Goal: Task Accomplishment & Management: Manage account settings

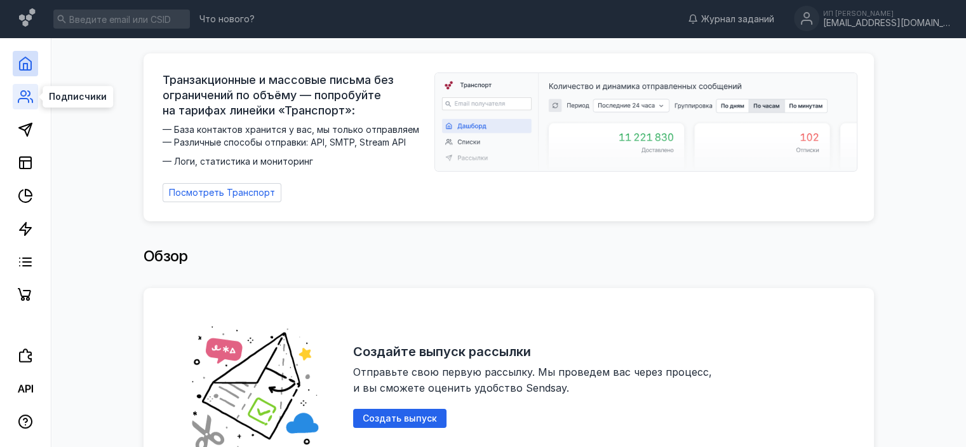
click at [28, 94] on icon at bounding box center [25, 96] width 15 height 15
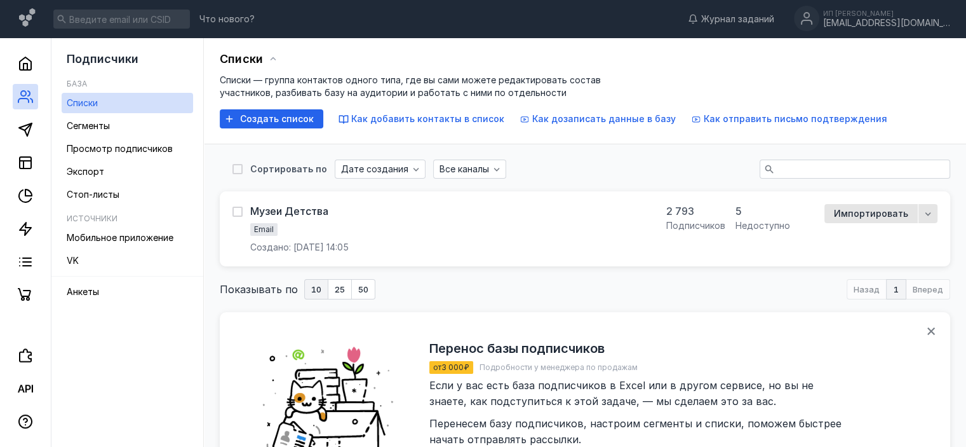
click at [406, 226] on div "Музеи Детства Email Создано: [DATE] 14:05" at bounding box center [442, 229] width 419 height 50
click at [238, 211] on icon at bounding box center [237, 212] width 6 height 4
click at [238, 211] on input "checkbox" at bounding box center [237, 209] width 8 height 8
checkbox input "true"
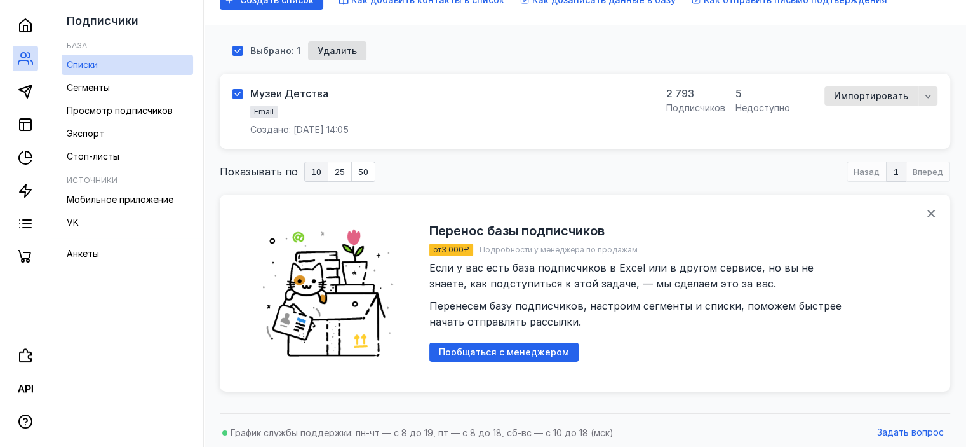
scroll to position [123, 0]
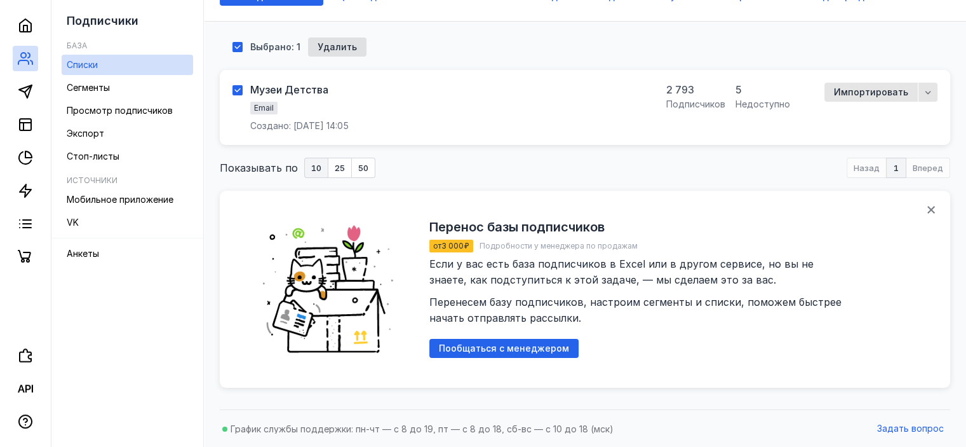
click at [497, 95] on div "Музеи Детства Email Создано: [DATE] 14:05" at bounding box center [442, 108] width 419 height 50
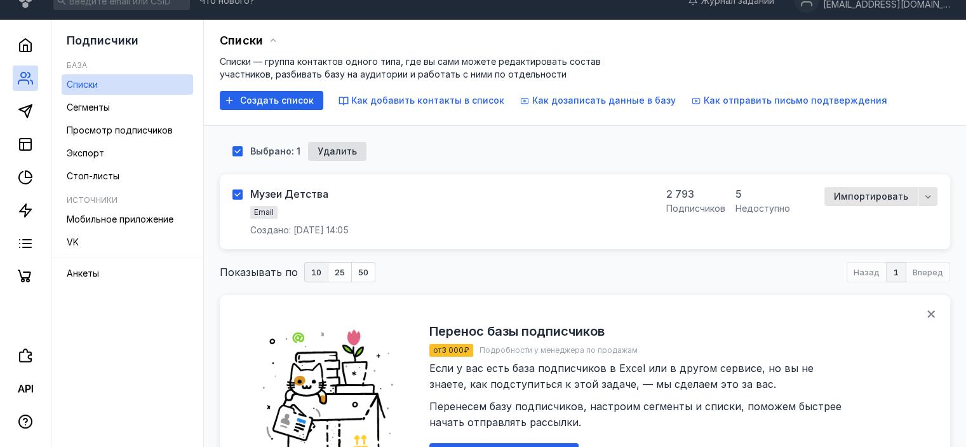
scroll to position [17, 0]
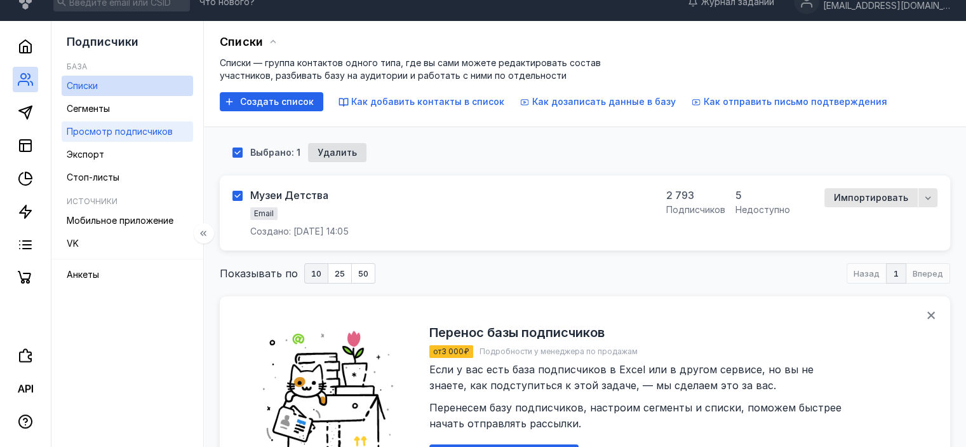
click at [147, 125] on div "Просмотр подписчиков" at bounding box center [120, 131] width 106 height 15
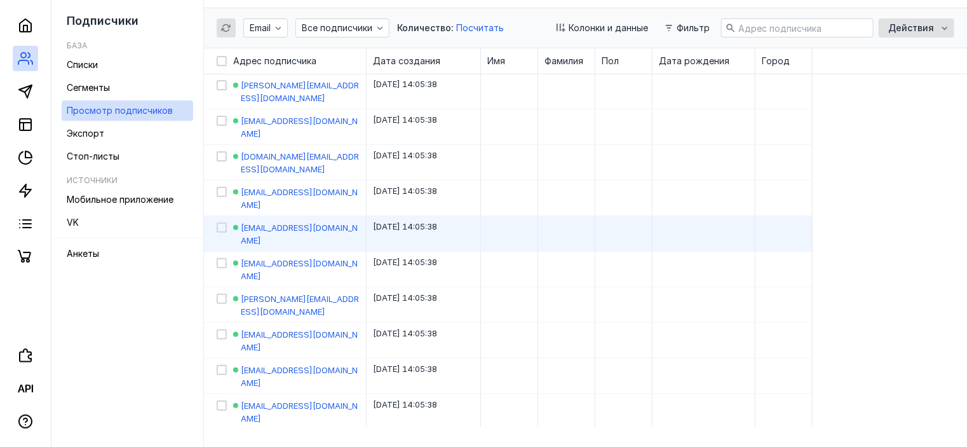
scroll to position [85, 0]
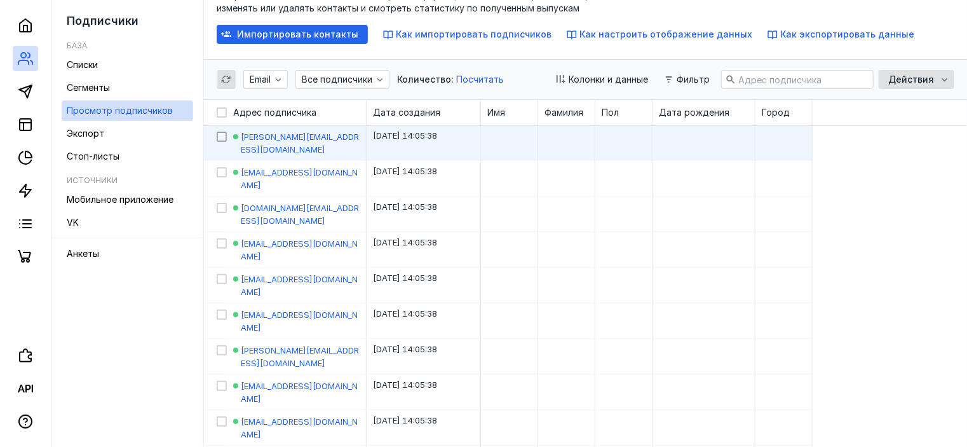
click at [222, 138] on icon at bounding box center [221, 136] width 9 height 9
click at [222, 138] on input "checkbox" at bounding box center [221, 134] width 8 height 8
click at [221, 135] on icon at bounding box center [221, 136] width 9 height 9
click at [221, 135] on input "checkbox" at bounding box center [221, 134] width 8 height 8
checkbox input "false"
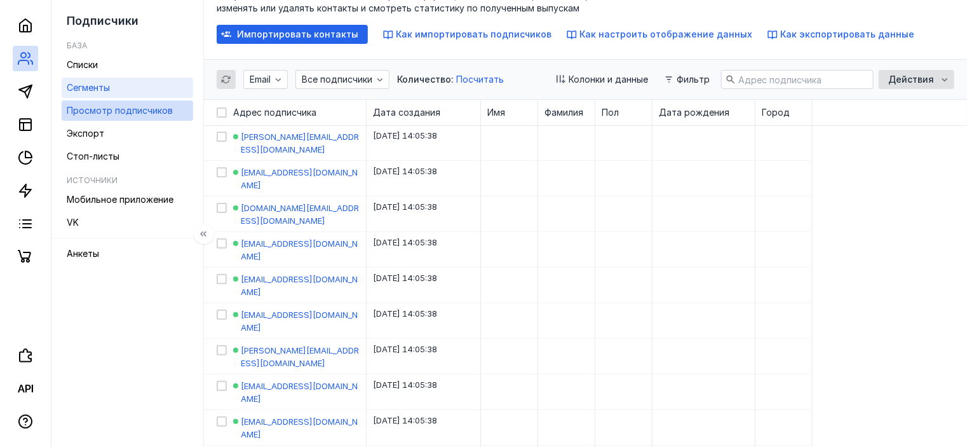
click at [98, 83] on span "Сегменты" at bounding box center [88, 87] width 43 height 11
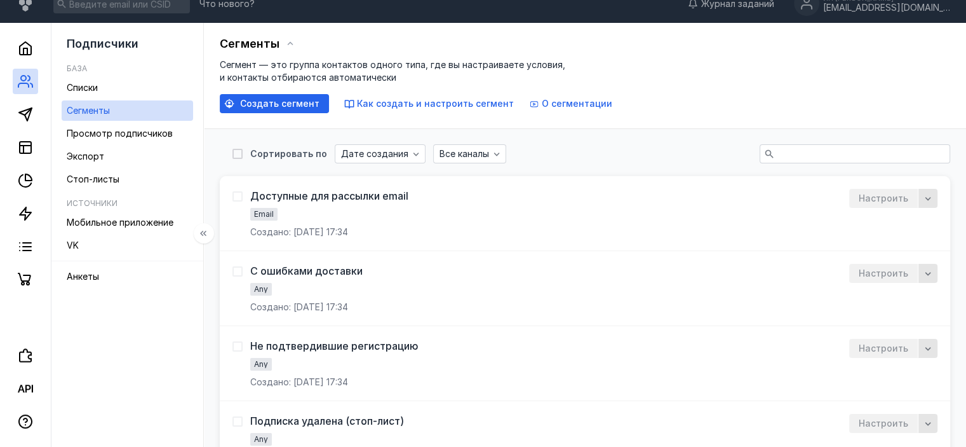
scroll to position [85, 0]
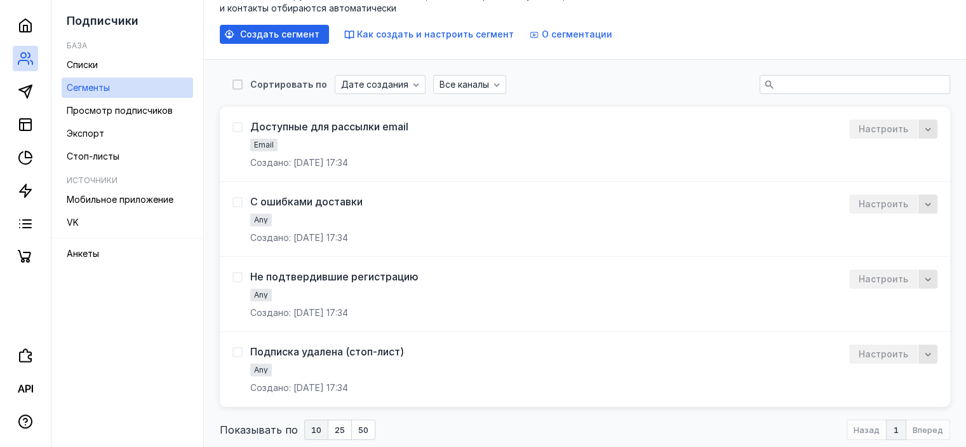
click at [234, 126] on icon at bounding box center [237, 127] width 6 height 4
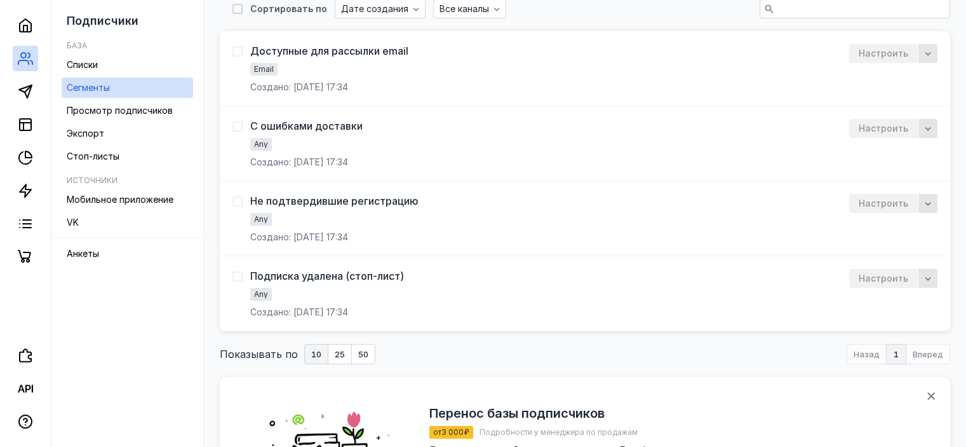
scroll to position [127, 0]
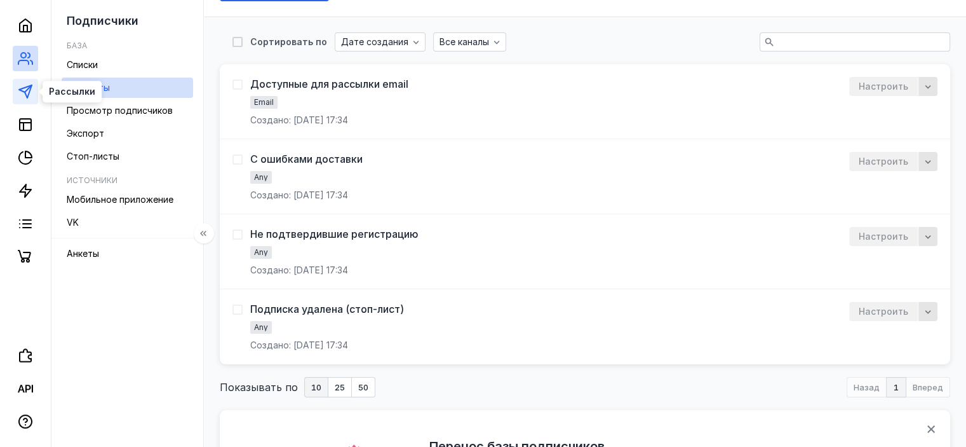
click at [21, 98] on icon at bounding box center [25, 91] width 15 height 15
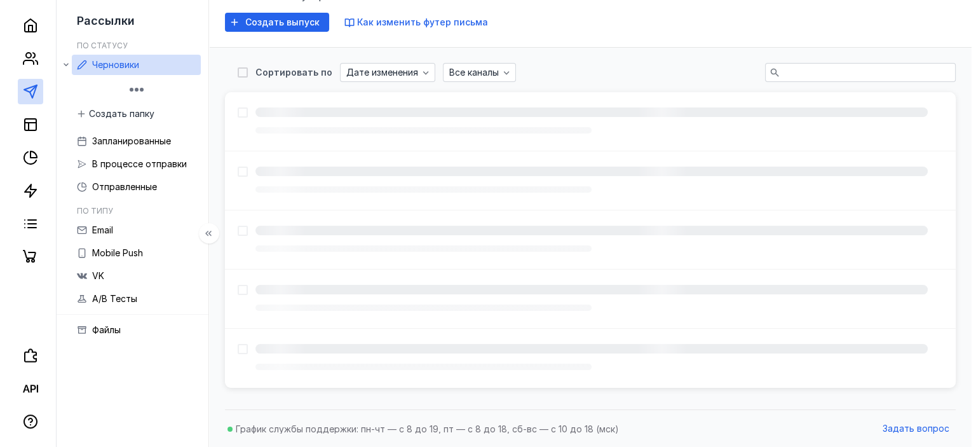
scroll to position [127, 0]
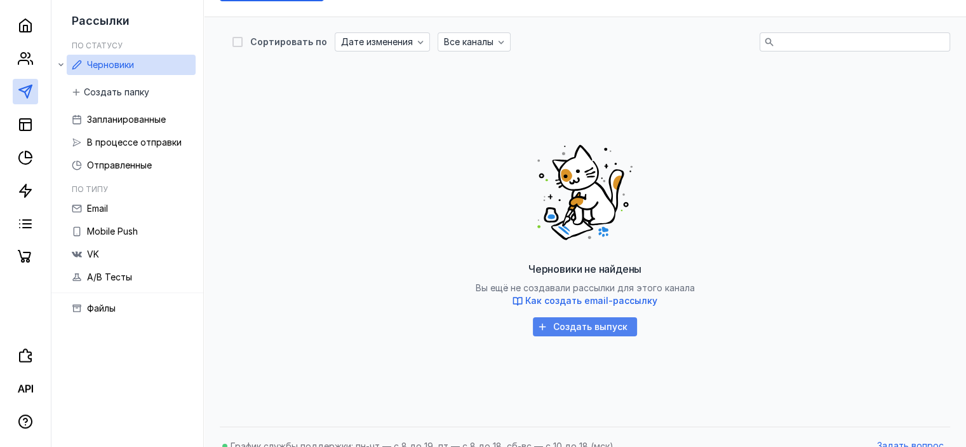
click at [607, 330] on span "Создать выпуск" at bounding box center [590, 326] width 74 height 11
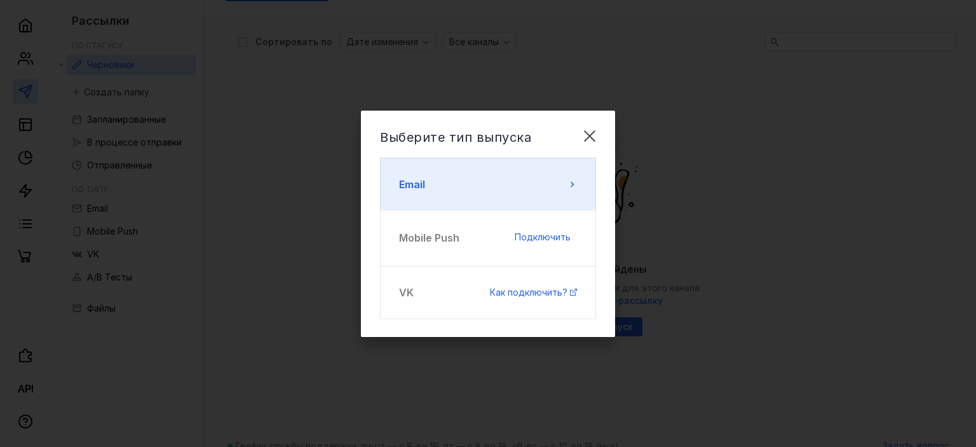
click at [572, 179] on icon at bounding box center [572, 184] width 10 height 10
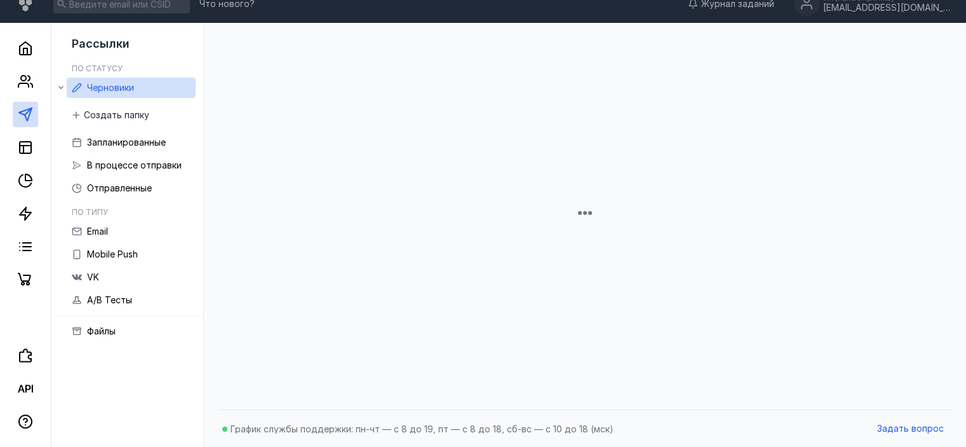
scroll to position [127, 0]
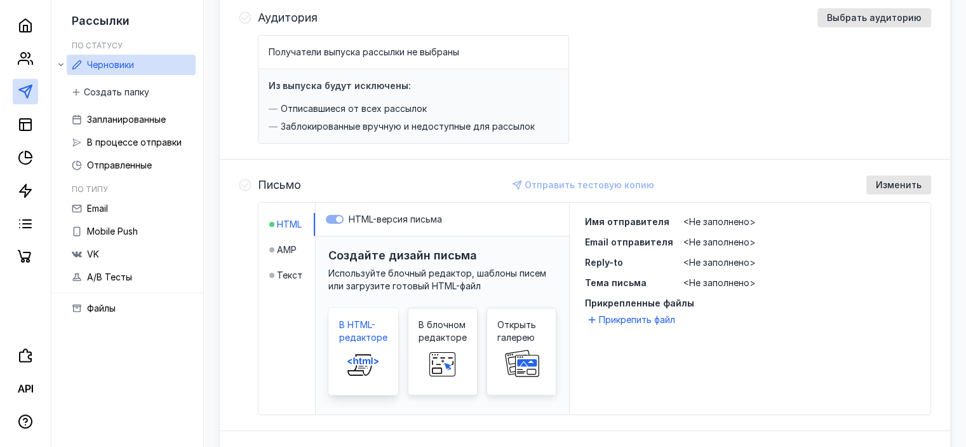
click at [363, 344] on span at bounding box center [363, 364] width 41 height 41
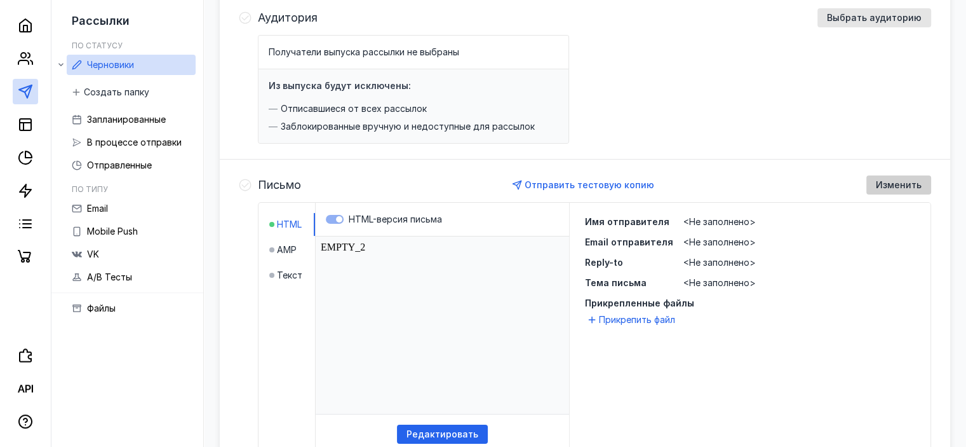
click at [916, 182] on span "Изменить" at bounding box center [899, 185] width 46 height 11
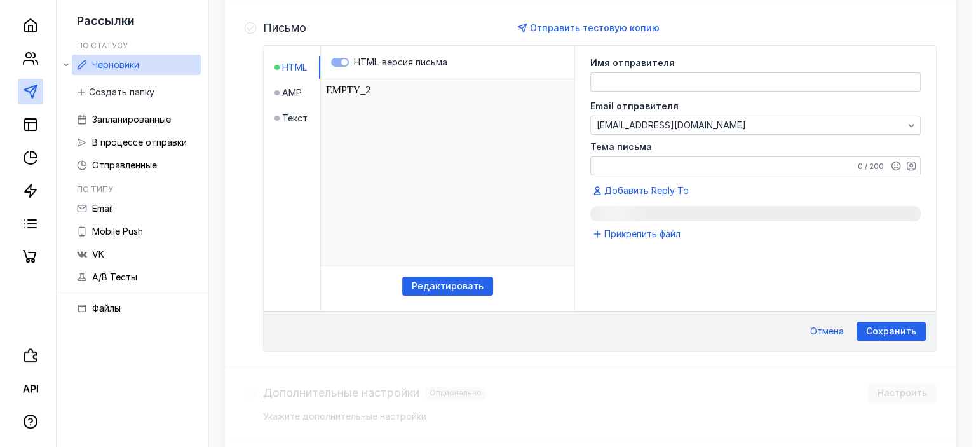
scroll to position [285, 0]
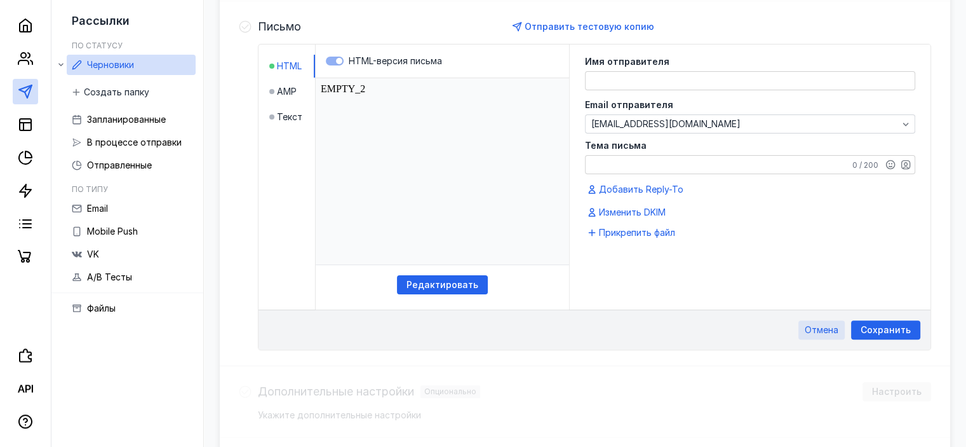
click at [828, 332] on span "Отмена" at bounding box center [822, 330] width 34 height 11
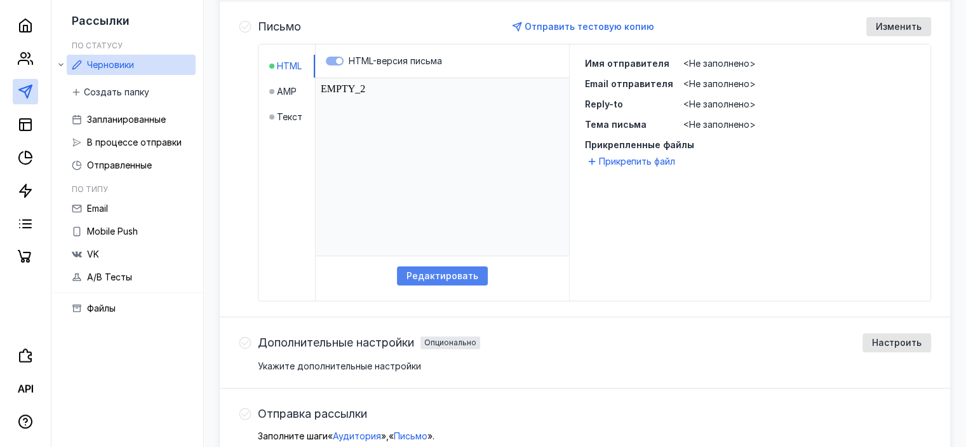
click at [438, 276] on span "Редактировать" at bounding box center [443, 276] width 72 height 11
click at [373, 108] on html "EMPTY_2" at bounding box center [443, 166] width 254 height 177
click at [292, 118] on span "Текст" at bounding box center [289, 117] width 25 height 13
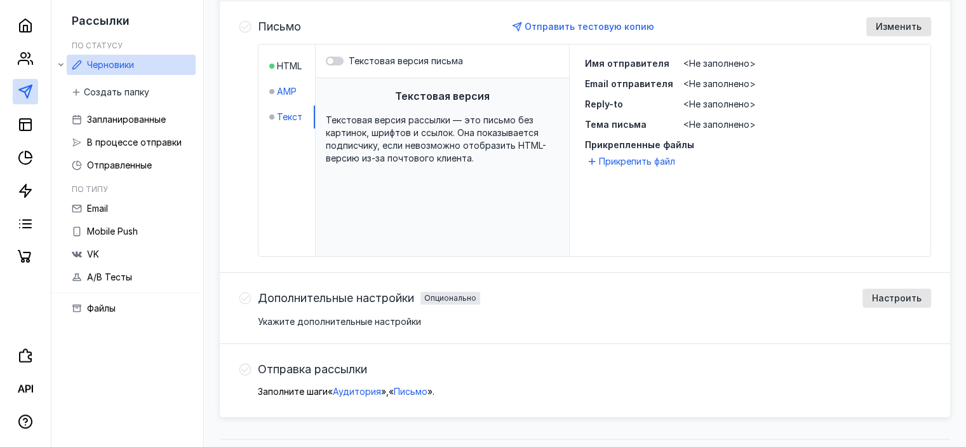
click at [292, 90] on span "AMP" at bounding box center [287, 91] width 20 height 13
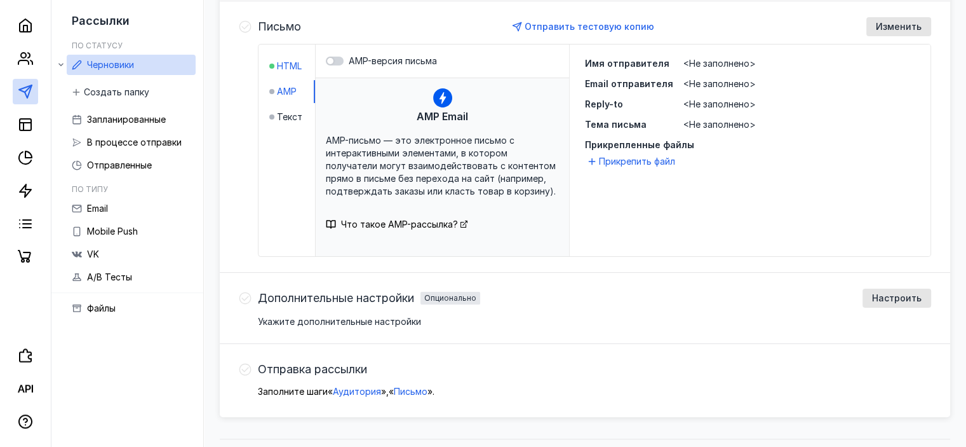
click at [287, 66] on span "HTML" at bounding box center [289, 66] width 25 height 13
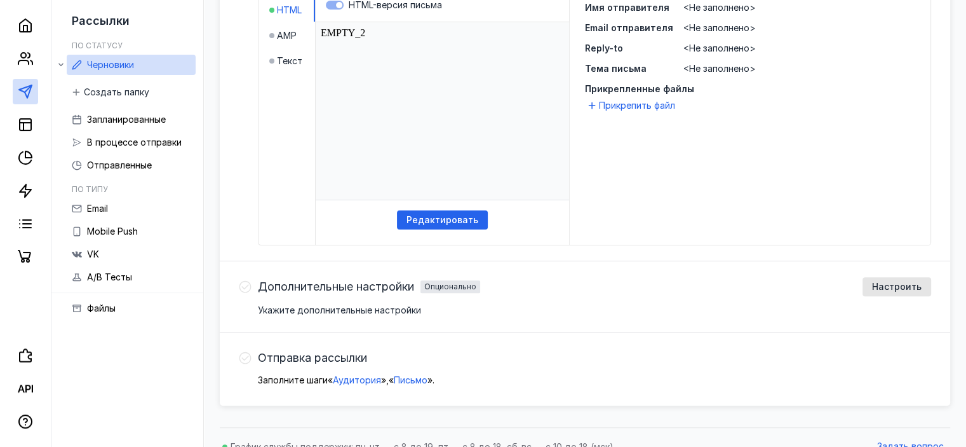
scroll to position [358, 0]
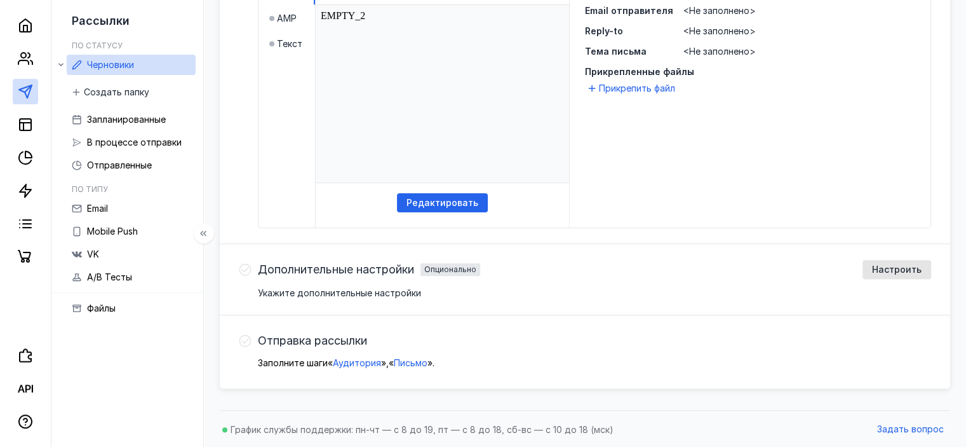
click at [127, 62] on span "Черновики" at bounding box center [110, 64] width 47 height 11
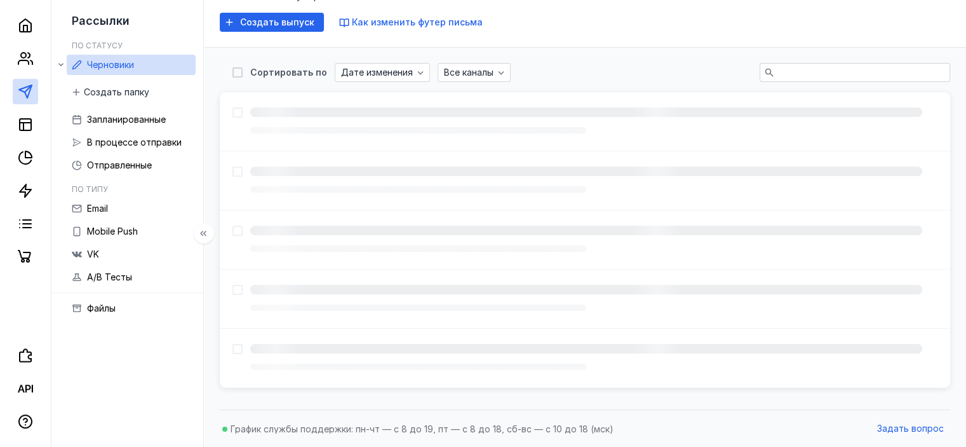
scroll to position [15, 0]
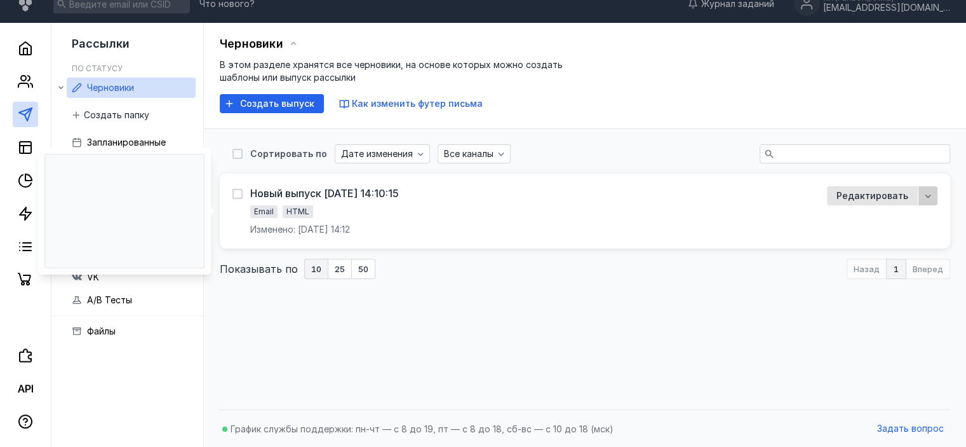
click at [931, 194] on icon "button" at bounding box center [928, 196] width 10 height 10
click at [893, 197] on span "Редактировать" at bounding box center [873, 195] width 72 height 13
click at [237, 193] on icon at bounding box center [237, 194] width 6 height 4
click at [237, 193] on input "checkbox" at bounding box center [237, 191] width 8 height 8
checkbox input "true"
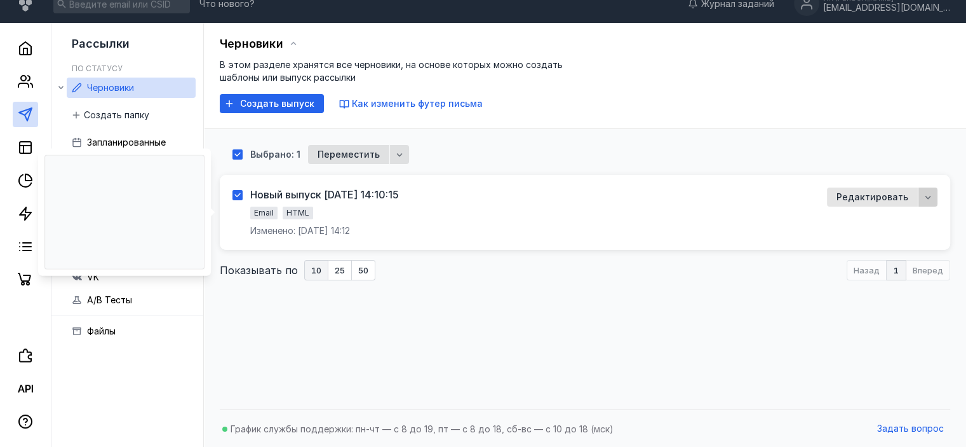
click at [926, 196] on icon "button" at bounding box center [929, 197] width 6 height 3
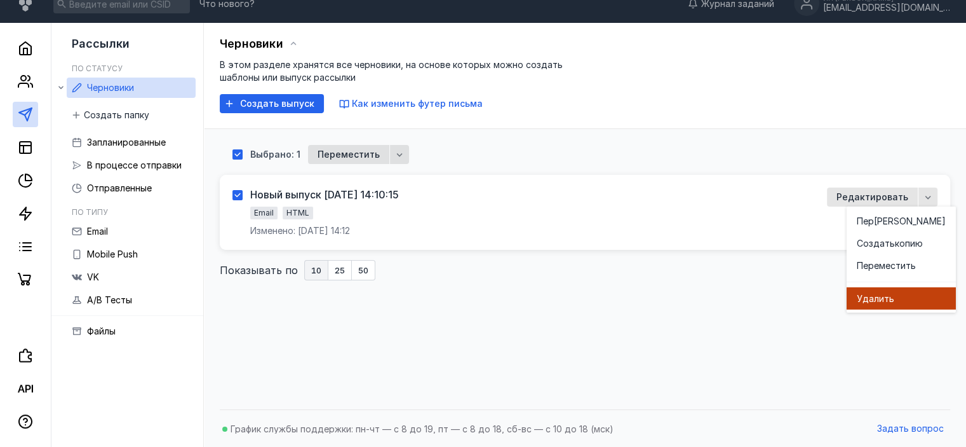
click at [883, 304] on span "ить" at bounding box center [886, 298] width 15 height 13
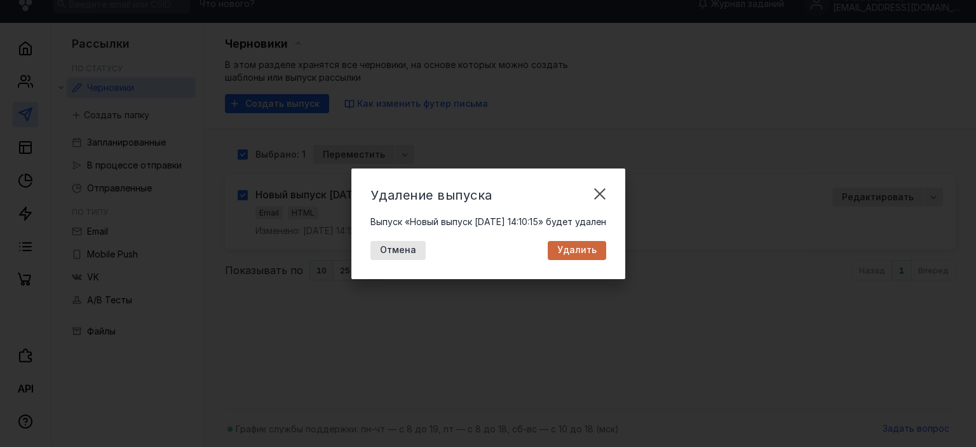
click at [591, 250] on span "Удалить" at bounding box center [576, 250] width 39 height 11
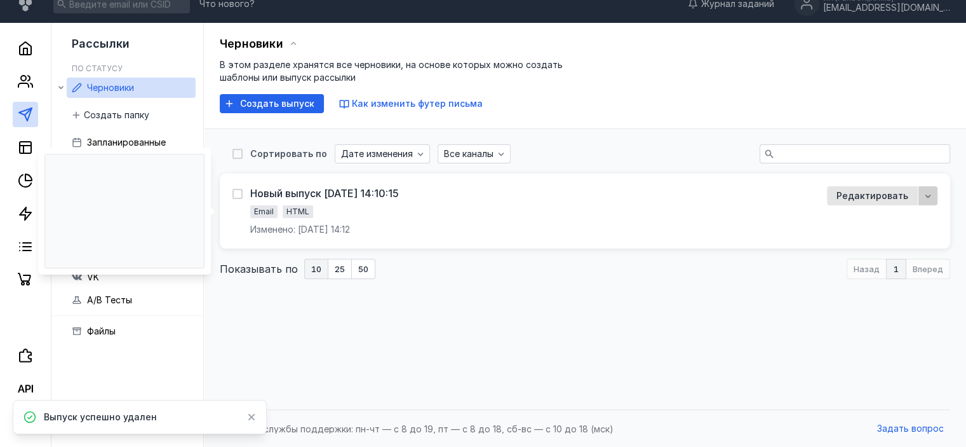
click at [926, 189] on div "button" at bounding box center [928, 195] width 13 height 13
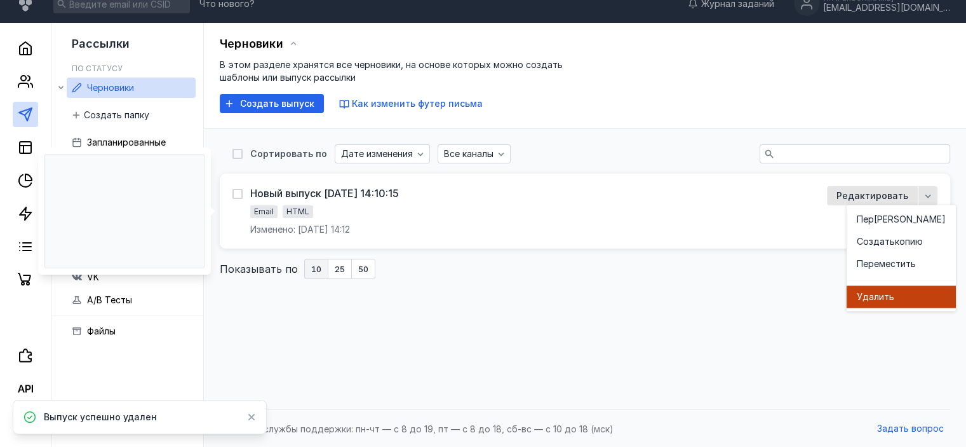
click at [899, 297] on div "Удал ить" at bounding box center [901, 296] width 89 height 13
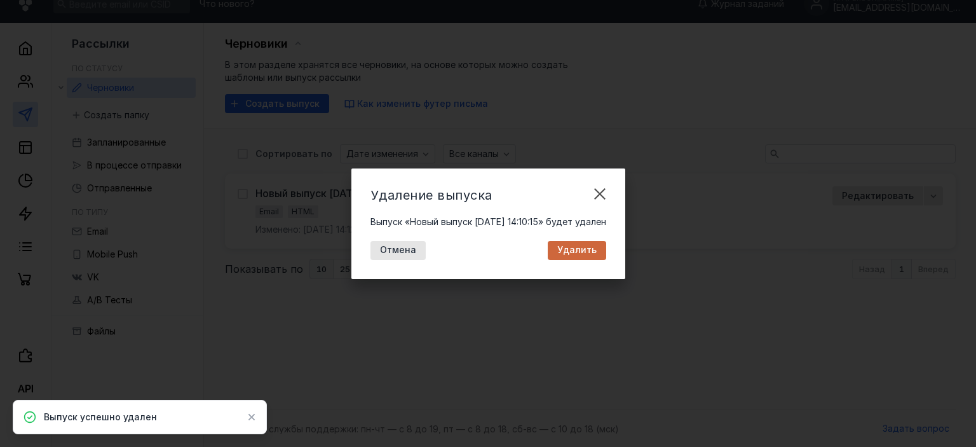
click at [597, 247] on span "Удалить" at bounding box center [576, 250] width 39 height 11
